Goal: Information Seeking & Learning: Understand process/instructions

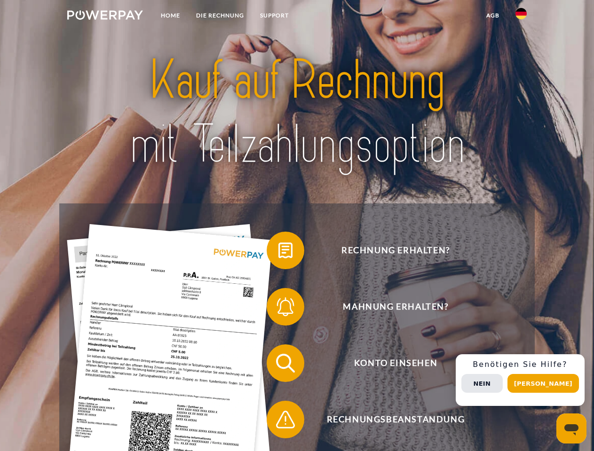
click at [105, 16] on img at bounding box center [105, 14] width 76 height 9
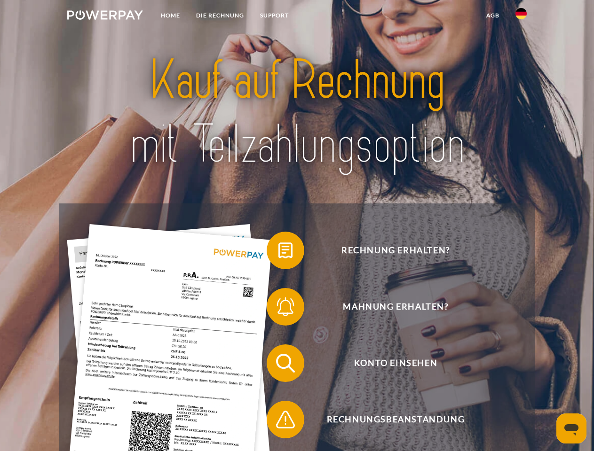
click at [521, 16] on img at bounding box center [520, 13] width 11 height 11
click at [492, 16] on link "agb" at bounding box center [492, 15] width 29 height 17
click at [278, 252] on span at bounding box center [271, 250] width 47 height 47
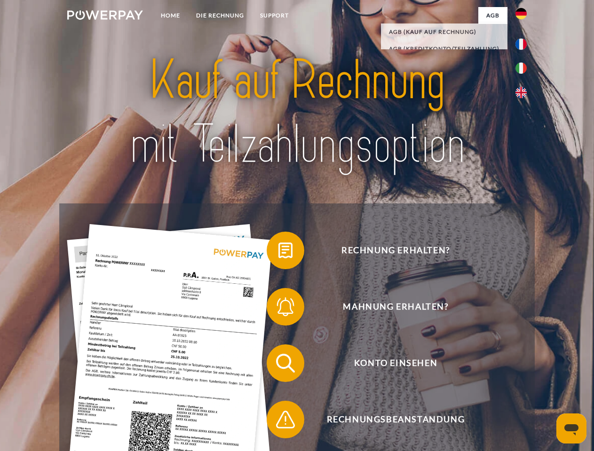
click at [278, 309] on span at bounding box center [271, 306] width 47 height 47
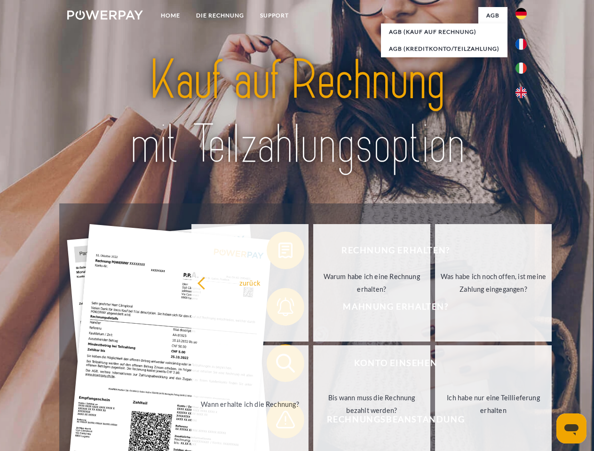
click at [313, 365] on link "Bis wann muss die Rechnung bezahlt werden?" at bounding box center [371, 403] width 117 height 117
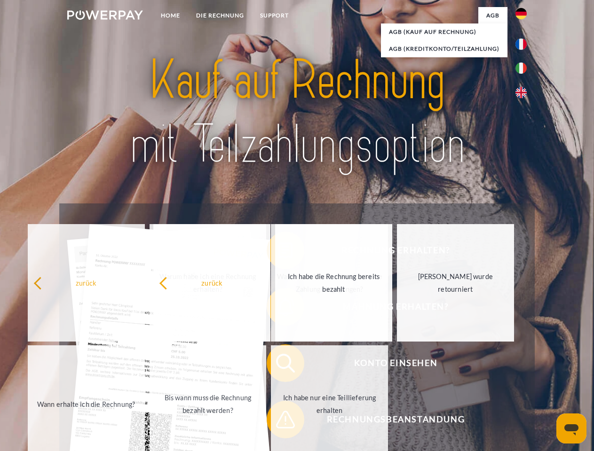
click at [278, 422] on span at bounding box center [271, 419] width 47 height 47
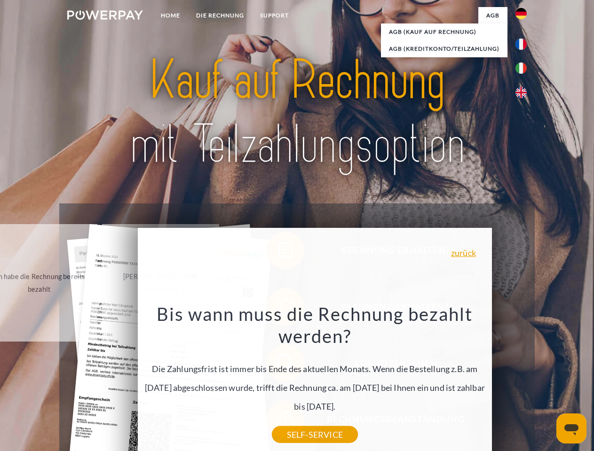
click at [523, 380] on div "Rechnung erhalten? Mahnung erhalten? Konto einsehen" at bounding box center [296, 391] width 475 height 376
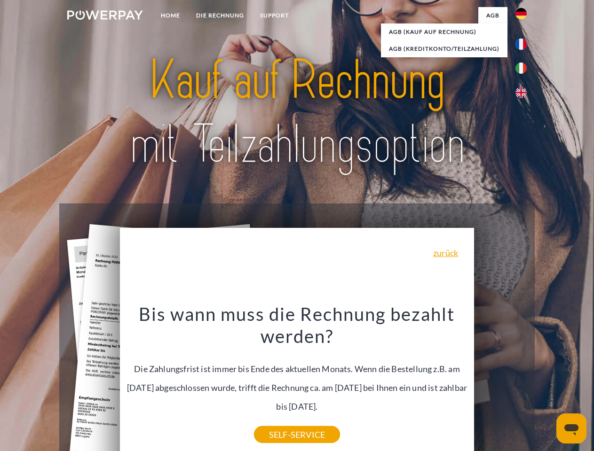
click at [500, 382] on span "Konto einsehen" at bounding box center [395, 363] width 230 height 38
click at [546, 383] on header "Home DIE RECHNUNG SUPPORT" at bounding box center [297, 324] width 594 height 649
